Goal: Information Seeking & Learning: Learn about a topic

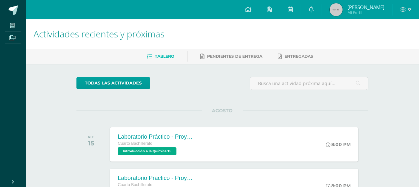
click at [414, 58] on ul "Tablero Pendientes de entrega Entregadas" at bounding box center [230, 56] width 393 height 11
drag, startPoint x: 414, startPoint y: 58, endPoint x: 420, endPoint y: 75, distance: 18.1
click at [419, 75] on html "Mis cursos Archivos Cerrar panel Álgebra Cuarto Bachillerato "B" Ciencias Socia…" at bounding box center [209, 119] width 419 height 239
click at [351, 93] on div at bounding box center [309, 86] width 124 height 18
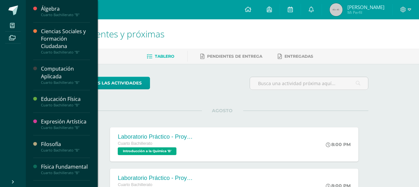
click at [66, 74] on div "Computación Aplicada" at bounding box center [65, 72] width 49 height 15
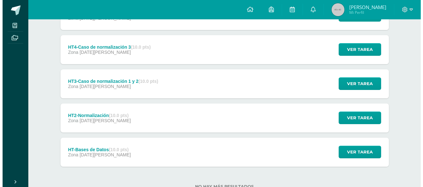
scroll to position [173, 0]
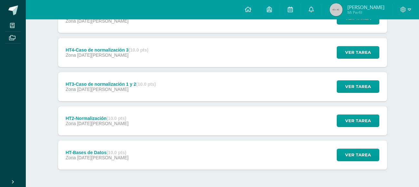
click at [84, 121] on span "[DATE][PERSON_NAME]" at bounding box center [102, 123] width 51 height 5
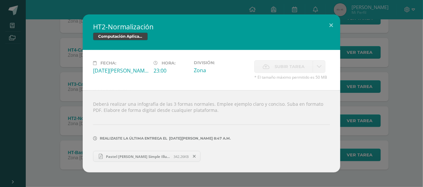
click at [135, 154] on span "Pastel [PERSON_NAME] Simple Illustrated Cute Caring For Plants Infographic (1) …" at bounding box center [138, 156] width 71 height 5
click at [30, 102] on div "HT2-Normalización Computación Aplicada Fecha: [DATE][PERSON_NAME]: 23:00 Divisi…" at bounding box center [212, 93] width 418 height 158
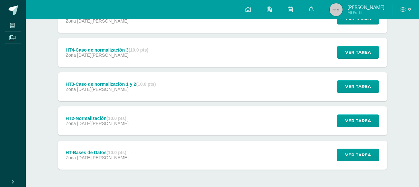
click at [82, 149] on div "HT-Bases de Datos (10.0 pts) Zona [DATE][PERSON_NAME]" at bounding box center [97, 154] width 78 height 29
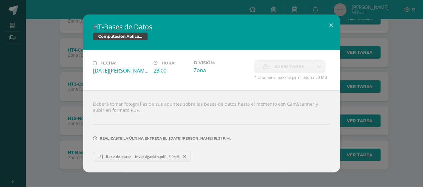
click at [140, 154] on span "Base de datos - Investigación.pdf" at bounding box center [136, 156] width 66 height 5
click at [159, 157] on span "Base de datos - Investigación.pdf" at bounding box center [136, 156] width 66 height 5
click at [78, 101] on div "HT-Bases de Datos Computación Aplicada Fecha: [DATE][PERSON_NAME]: 23:00 Divisi…" at bounding box center [212, 93] width 418 height 158
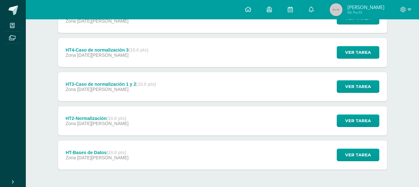
click at [86, 85] on div "HT3-Caso de normalización 1 y 2 (10.0 pts)" at bounding box center [110, 84] width 90 height 5
